Goal: Use online tool/utility: Utilize a website feature to perform a specific function

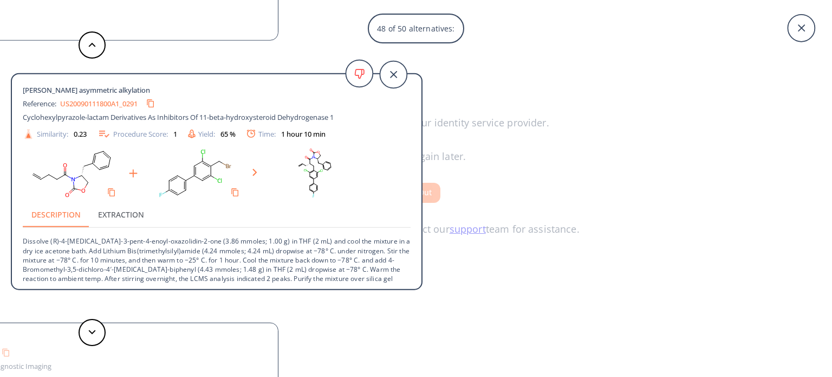
scroll to position [104, 0]
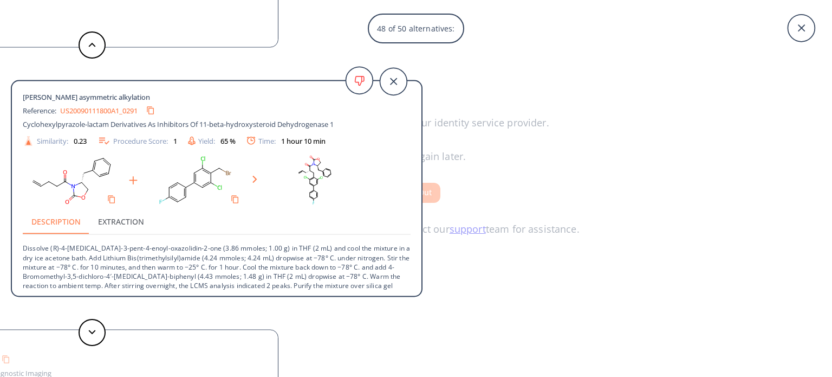
click at [392, 88] on icon at bounding box center [393, 81] width 27 height 27
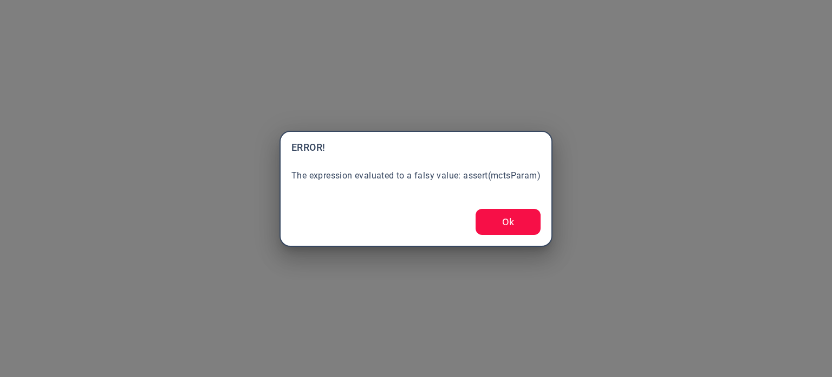
click at [488, 219] on button "Ok" at bounding box center [508, 222] width 65 height 26
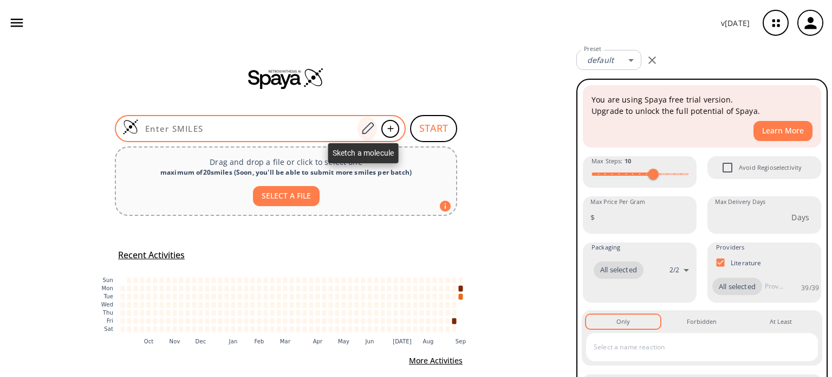
click at [365, 133] on icon at bounding box center [367, 128] width 15 height 14
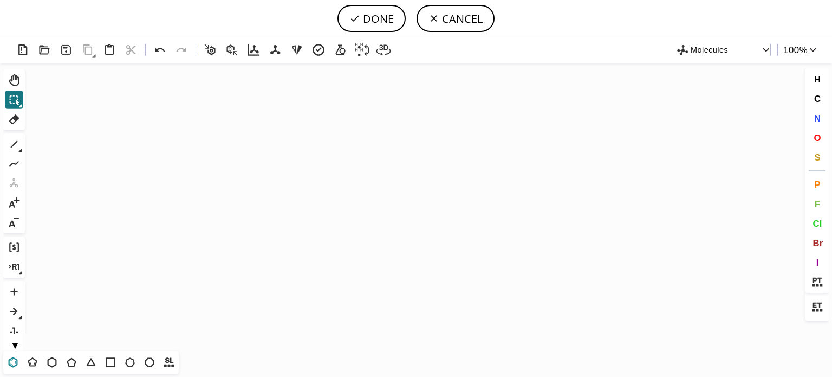
click at [11, 356] on icon at bounding box center [13, 362] width 14 height 14
click at [359, 200] on icon "Created with [PERSON_NAME] 2.3.0" at bounding box center [416, 207] width 774 height 288
click at [15, 140] on icon at bounding box center [14, 144] width 14 height 14
drag, startPoint x: 16, startPoint y: 163, endPoint x: 245, endPoint y: 118, distance: 234.2
click at [16, 163] on icon at bounding box center [14, 163] width 10 height 5
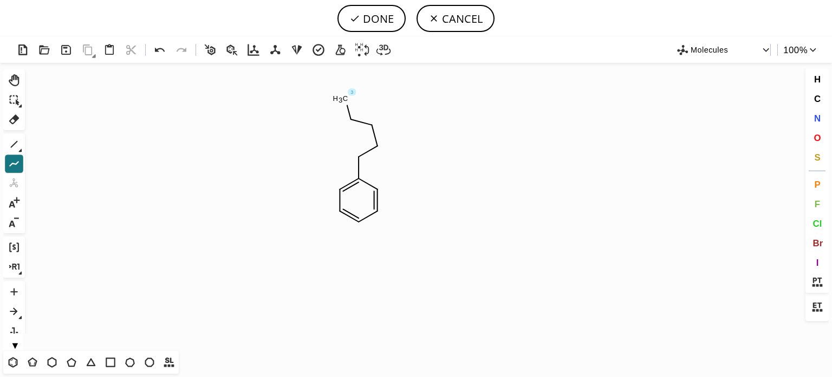
drag, startPoint x: 375, startPoint y: 148, endPoint x: 333, endPoint y: 103, distance: 61.7
drag, startPoint x: 377, startPoint y: 146, endPoint x: 442, endPoint y: 146, distance: 64.5
click at [16, 145] on icon at bounding box center [14, 144] width 14 height 14
click at [818, 138] on span "O" at bounding box center [817, 137] width 7 height 10
click at [400, 181] on tspan "O" at bounding box center [400, 181] width 5 height 8
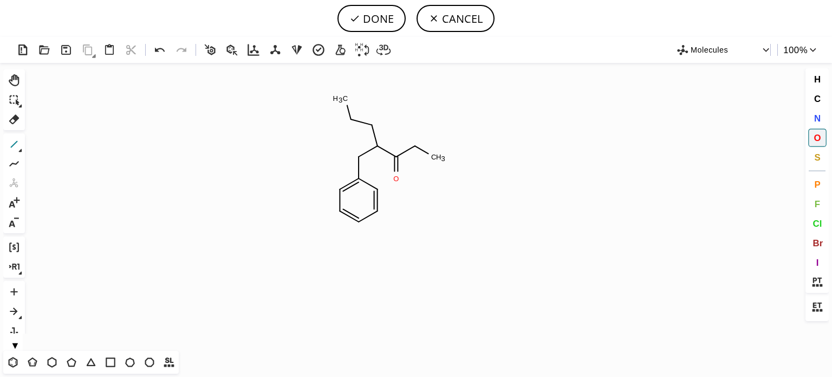
drag, startPoint x: 12, startPoint y: 142, endPoint x: 169, endPoint y: 141, distance: 157.1
click at [13, 141] on icon at bounding box center [14, 144] width 14 height 14
click at [819, 138] on span "O" at bounding box center [817, 137] width 7 height 10
click at [410, 147] on tspan "O" at bounding box center [409, 148] width 5 height 8
drag, startPoint x: 818, startPoint y: 118, endPoint x: 656, endPoint y: 115, distance: 162.5
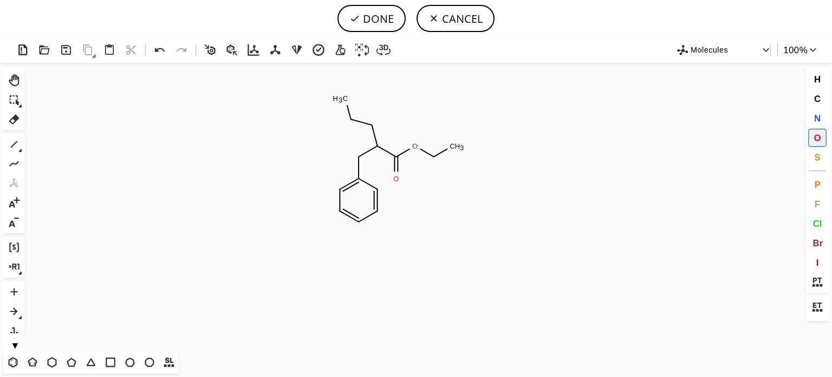
click at [817, 117] on span "N" at bounding box center [817, 118] width 7 height 10
click at [347, 106] on tspan "N" at bounding box center [346, 106] width 5 height 8
click at [342, 99] on tspan "N" at bounding box center [341, 99] width 5 height 8
click at [15, 145] on icon at bounding box center [14, 144] width 14 height 14
click at [336, 96] on tspan "H" at bounding box center [335, 98] width 5 height 8
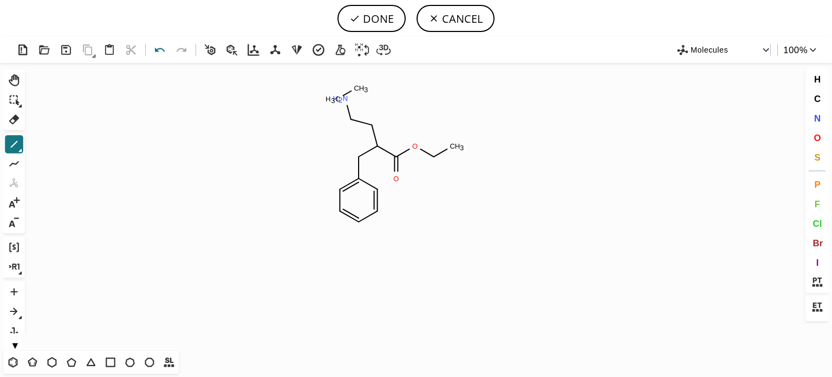
click at [163, 51] on icon at bounding box center [160, 50] width 16 height 16
click at [378, 19] on button "DONE" at bounding box center [372, 18] width 68 height 27
type input "C1C=CC=CC=1CC(C(=O)OCC)CCN(C)C"
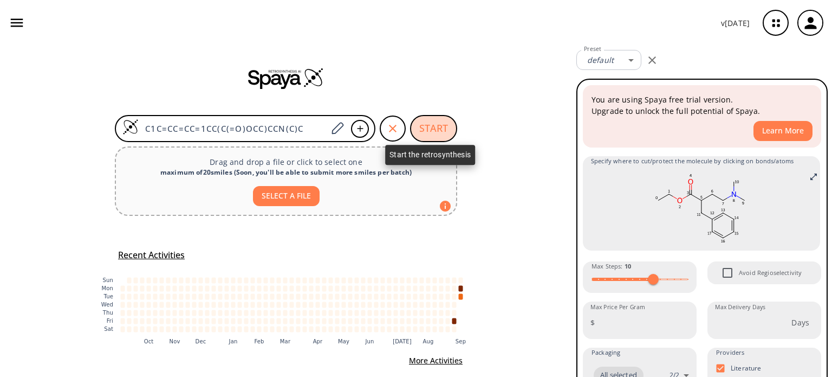
click at [429, 134] on button "START" at bounding box center [433, 128] width 47 height 27
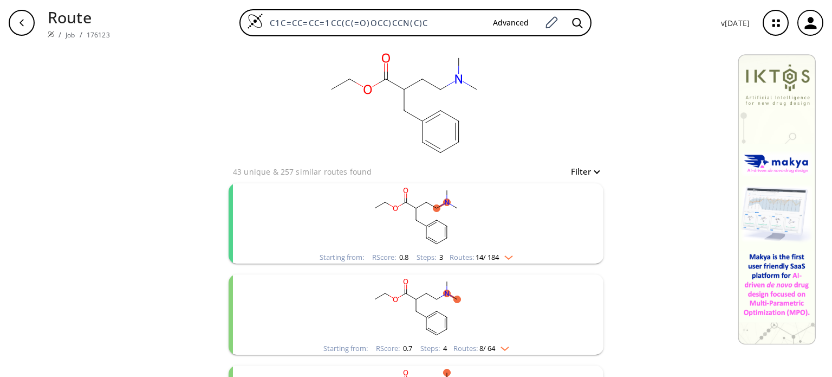
click at [509, 256] on img "clusters" at bounding box center [506, 255] width 14 height 9
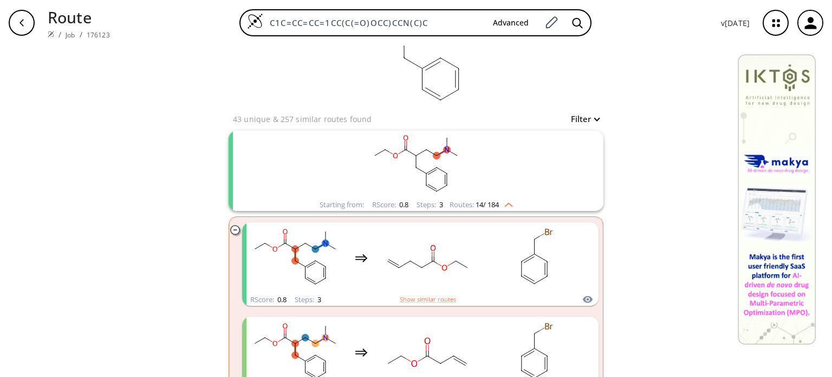
scroll to position [108, 0]
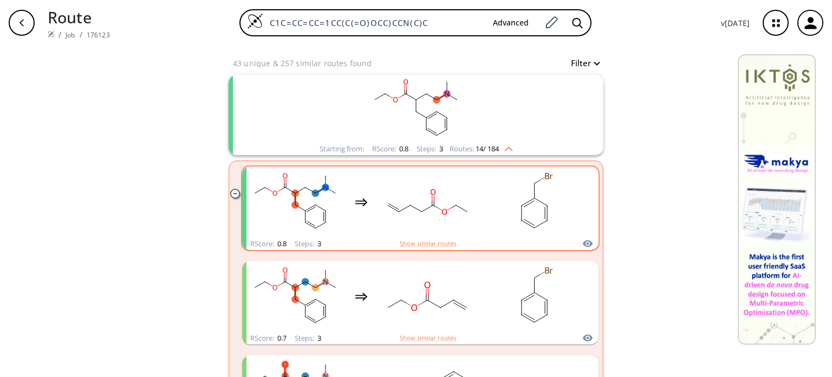
click at [472, 213] on div "clusters" at bounding box center [470, 201] width 446 height 71
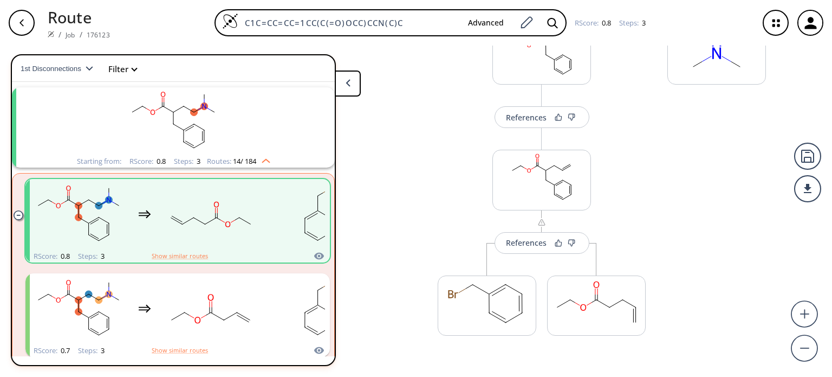
scroll to position [217, 0]
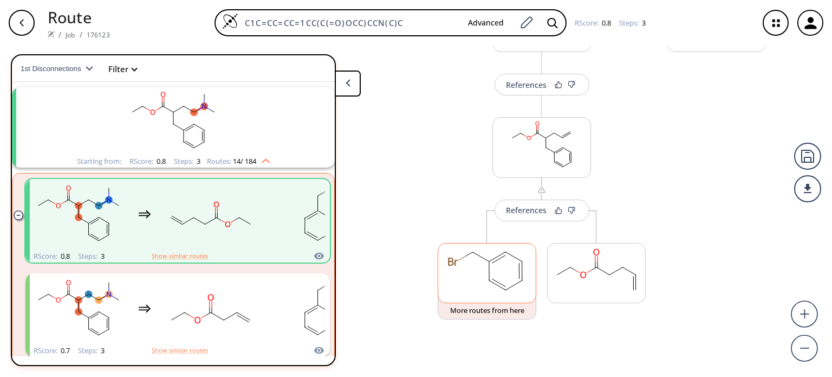
click at [471, 262] on rect at bounding box center [487, 270] width 98 height 55
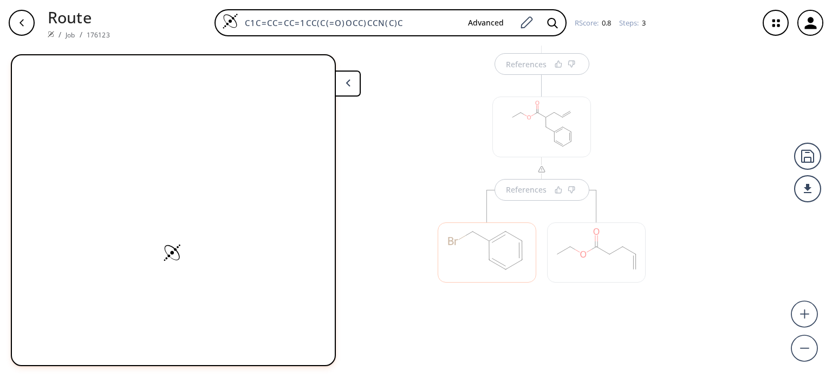
scroll to position [245, 0]
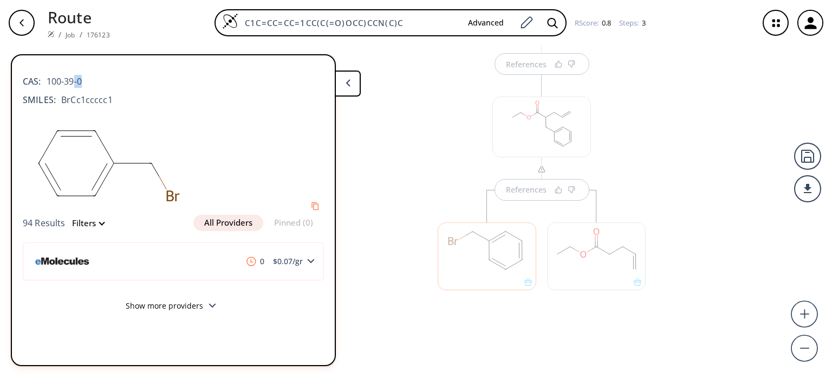
drag, startPoint x: 90, startPoint y: 74, endPoint x: 63, endPoint y: 74, distance: 27.6
click at [70, 74] on div "CAS: 100-39-0" at bounding box center [173, 76] width 301 height 24
drag, startPoint x: 47, startPoint y: 79, endPoint x: 85, endPoint y: 77, distance: 37.9
click at [85, 77] on div "CAS: 100-39-0" at bounding box center [173, 76] width 301 height 24
copy span "100-39-0"
